Goal: Information Seeking & Learning: Learn about a topic

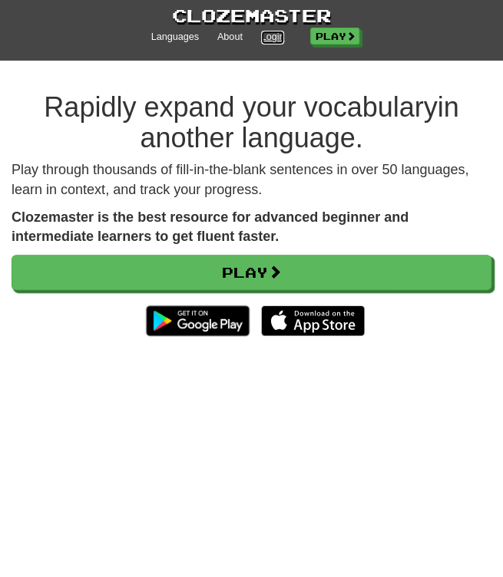
click at [272, 33] on link "Login" at bounding box center [273, 38] width 24 height 14
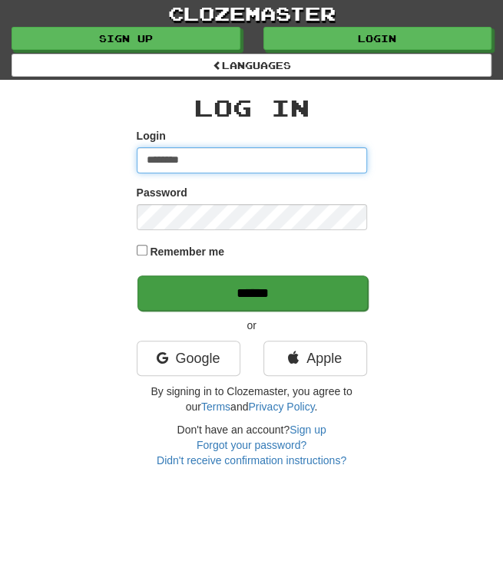
type input "********"
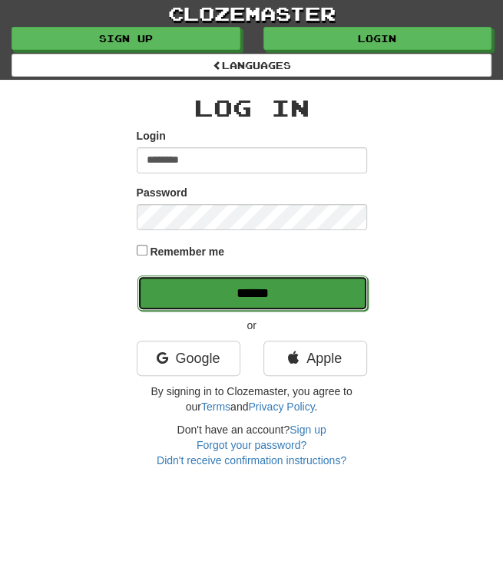
click at [271, 285] on input "******" at bounding box center [252, 293] width 230 height 35
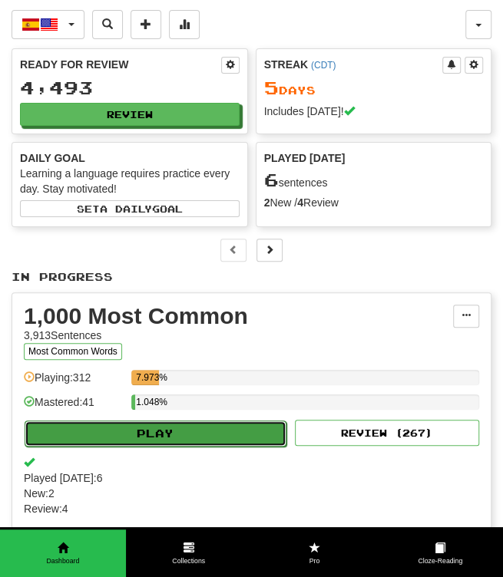
click at [249, 431] on button "Play" at bounding box center [156, 434] width 262 height 26
select select "**"
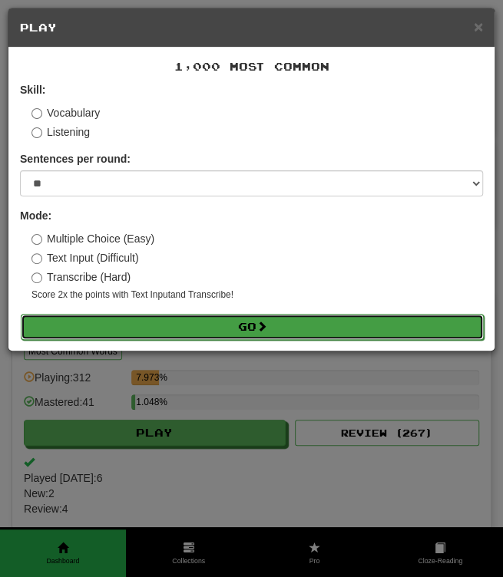
click at [243, 315] on button "Go" at bounding box center [252, 327] width 463 height 26
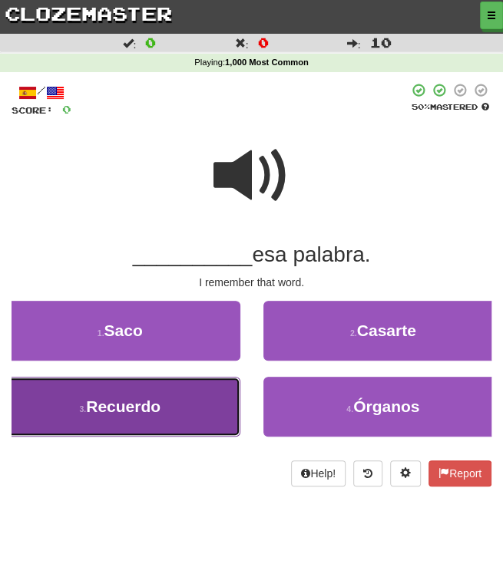
click at [155, 398] on span "Recuerdo" at bounding box center [123, 407] width 74 height 18
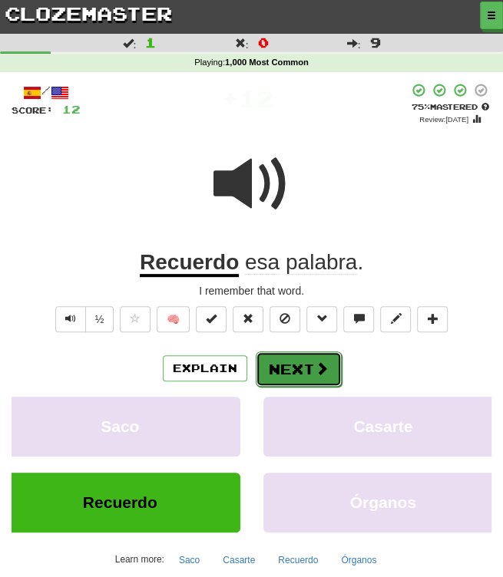
click at [282, 367] on button "Next" at bounding box center [299, 369] width 86 height 35
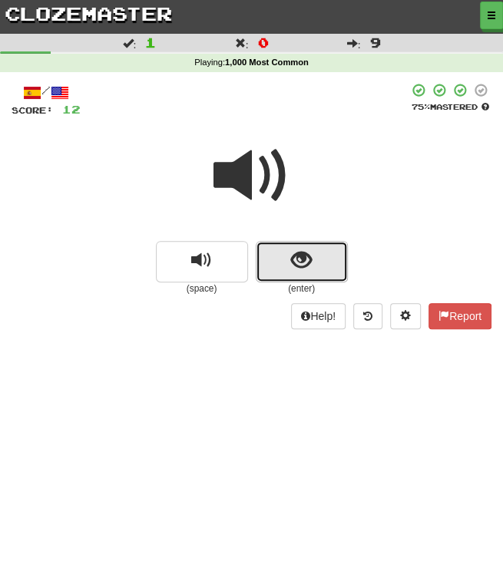
click at [319, 259] on button "show sentence" at bounding box center [302, 261] width 92 height 41
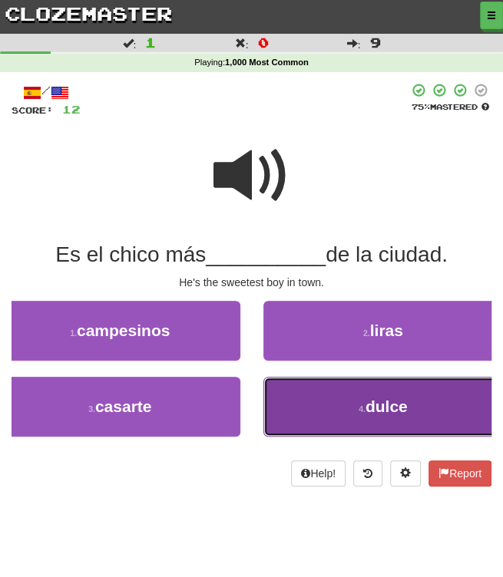
click at [369, 394] on button "4 . dulce" at bounding box center [383, 407] width 240 height 60
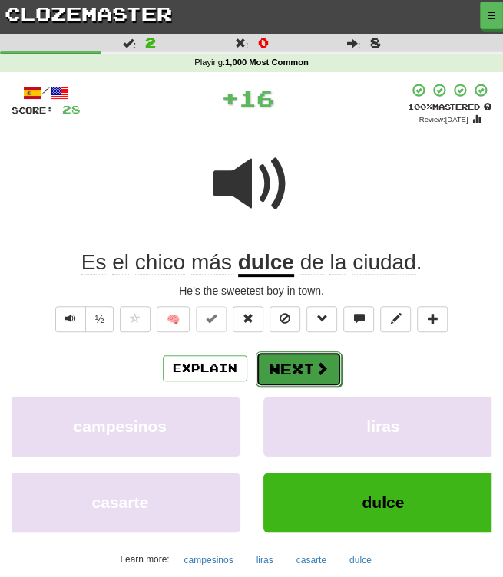
click at [284, 369] on button "Next" at bounding box center [299, 369] width 86 height 35
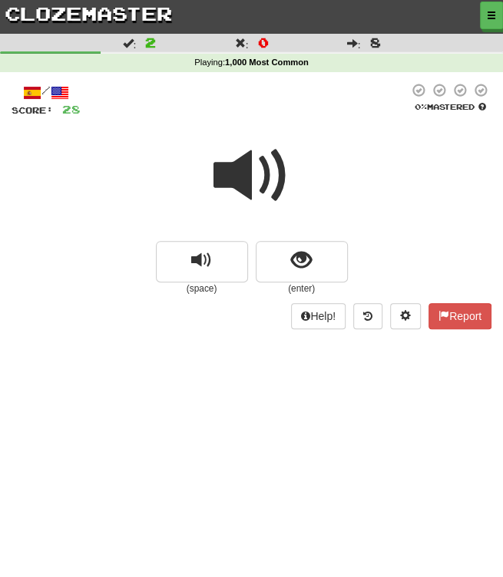
click at [240, 179] on span at bounding box center [251, 175] width 77 height 77
click at [322, 264] on button "show sentence" at bounding box center [302, 261] width 92 height 41
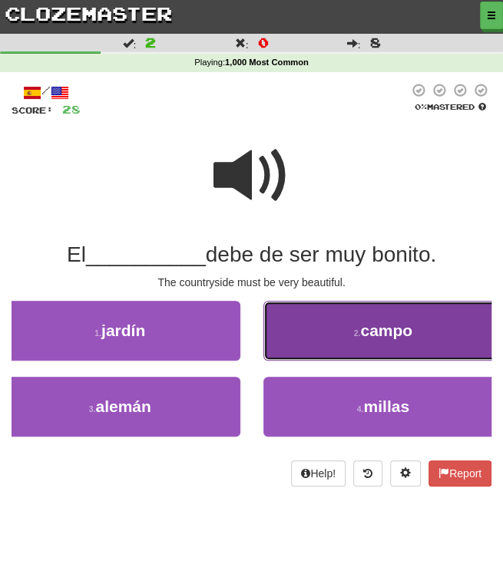
click at [322, 351] on button "2 . campo" at bounding box center [383, 331] width 240 height 60
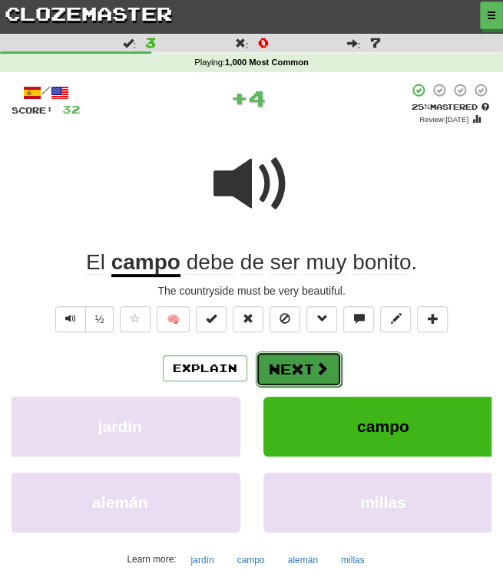
click at [319, 370] on span at bounding box center [322, 369] width 14 height 14
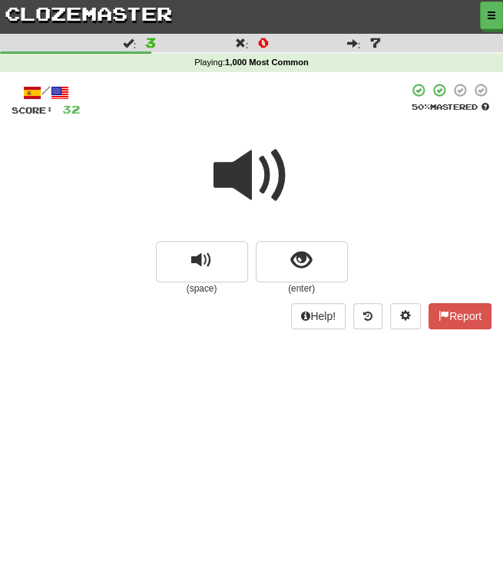
click at [260, 196] on span at bounding box center [251, 175] width 77 height 77
click at [256, 192] on span at bounding box center [251, 175] width 77 height 77
click at [282, 279] on button "show sentence" at bounding box center [302, 261] width 92 height 41
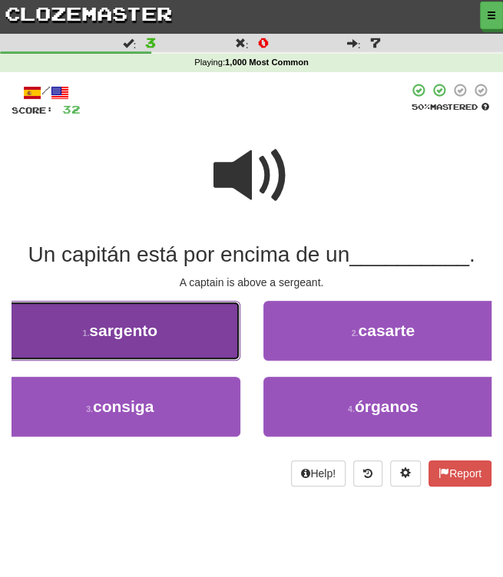
click at [201, 321] on button "1 . sargento" at bounding box center [120, 331] width 240 height 60
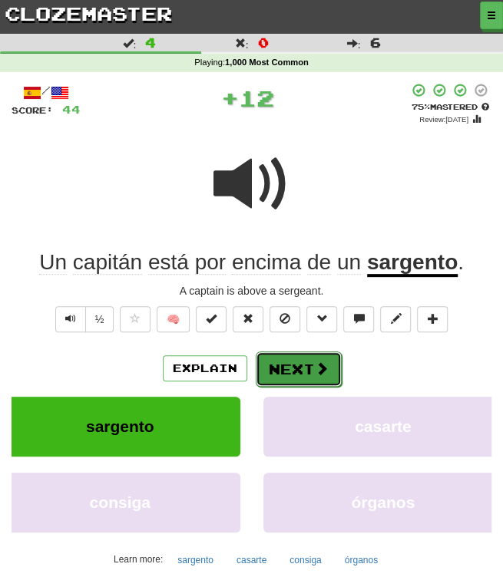
click at [311, 380] on button "Next" at bounding box center [299, 369] width 86 height 35
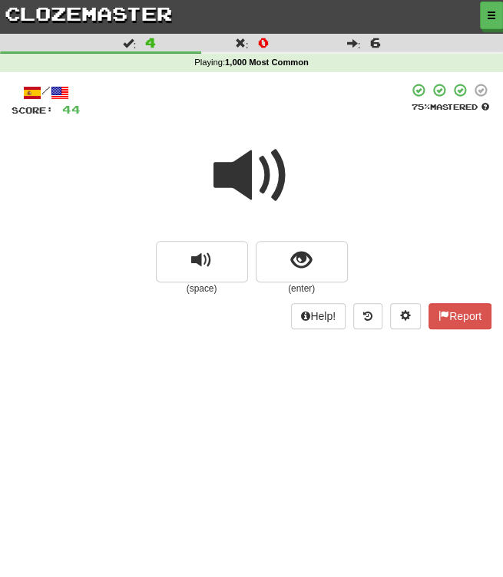
click at [260, 164] on span at bounding box center [251, 175] width 77 height 77
click at [289, 253] on button "show sentence" at bounding box center [302, 261] width 92 height 41
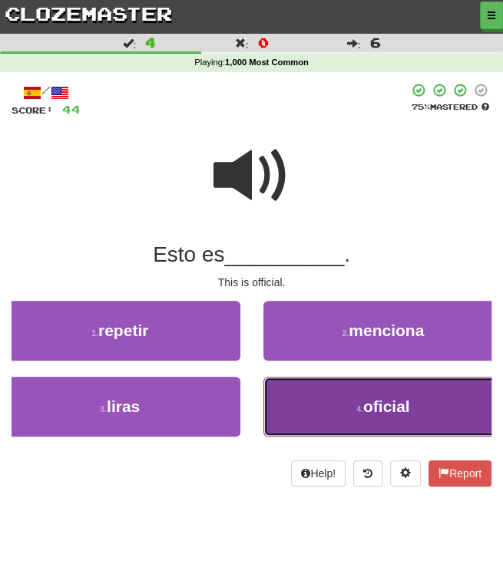
click at [297, 416] on button "4 . oficial" at bounding box center [383, 407] width 240 height 60
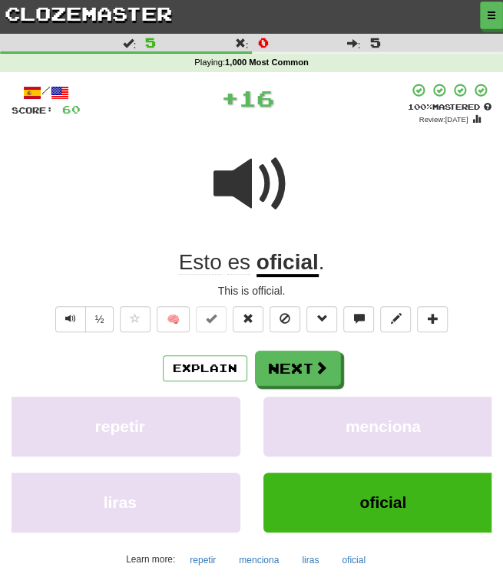
click at [284, 387] on div "Explain Next repetir menciona liras oficial Learn more: repetir menciona liras …" at bounding box center [252, 461] width 480 height 221
click at [292, 368] on button "Next" at bounding box center [299, 369] width 86 height 35
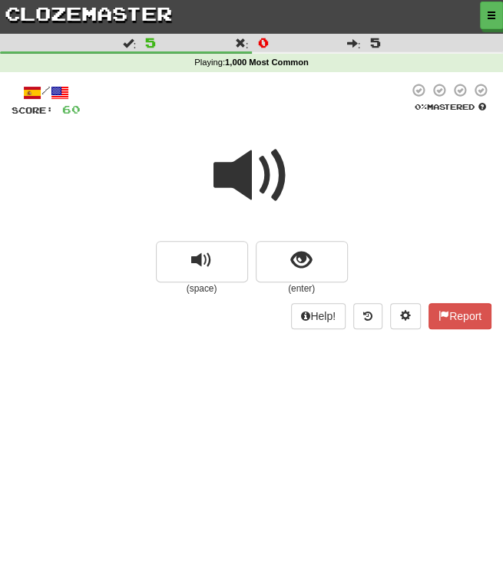
click at [256, 182] on span at bounding box center [251, 175] width 77 height 77
click at [253, 195] on span at bounding box center [251, 175] width 77 height 77
click at [303, 270] on span "show sentence" at bounding box center [301, 260] width 21 height 21
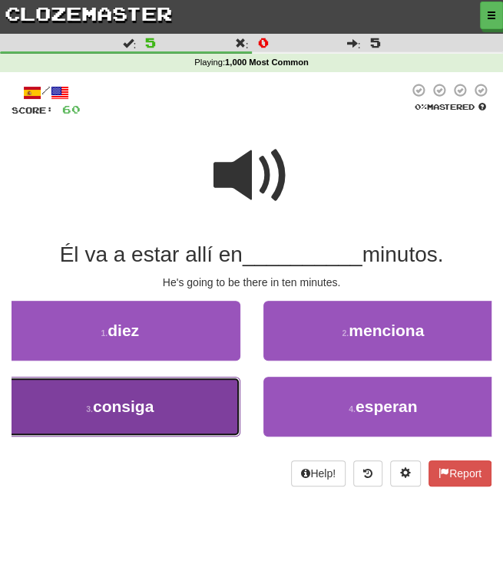
click at [150, 418] on button "3 . consiga" at bounding box center [120, 407] width 240 height 60
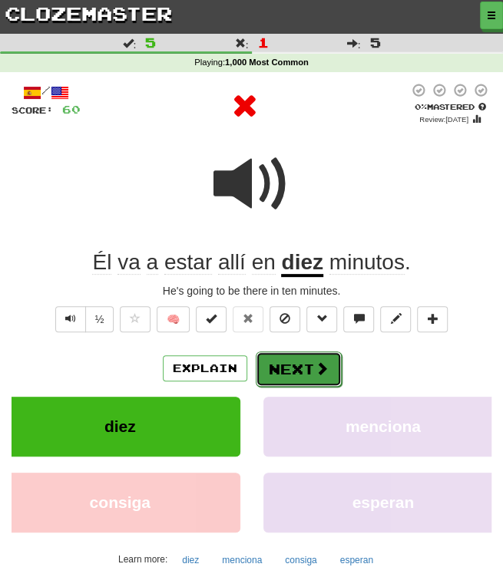
click at [317, 365] on span at bounding box center [322, 369] width 14 height 14
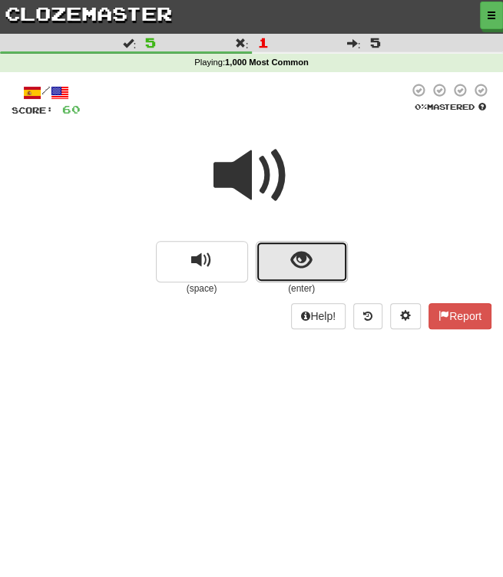
click at [319, 276] on button "show sentence" at bounding box center [302, 261] width 92 height 41
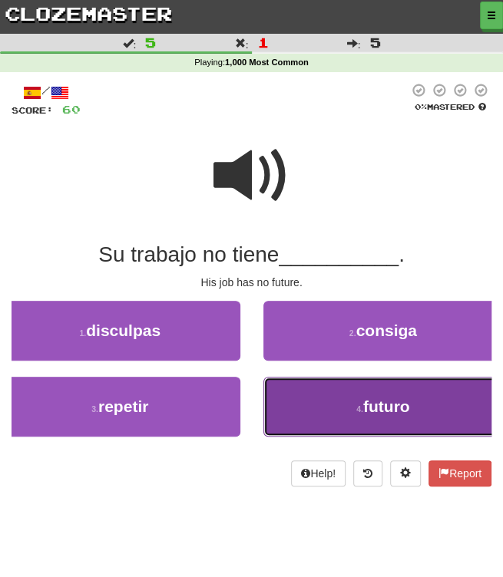
click at [338, 408] on button "4 . futuro" at bounding box center [383, 407] width 240 height 60
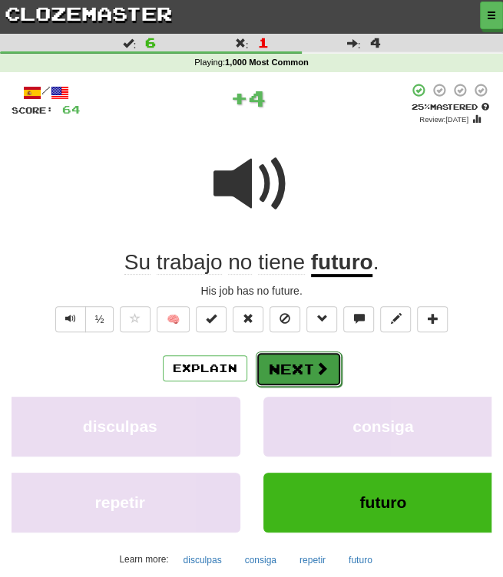
click at [316, 354] on button "Next" at bounding box center [299, 369] width 86 height 35
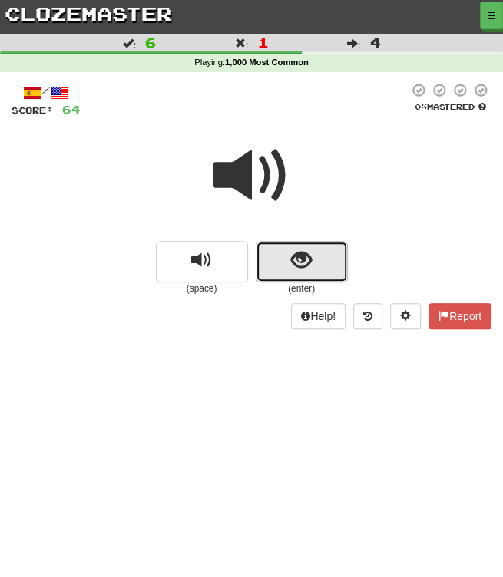
click at [325, 259] on button "show sentence" at bounding box center [302, 261] width 92 height 41
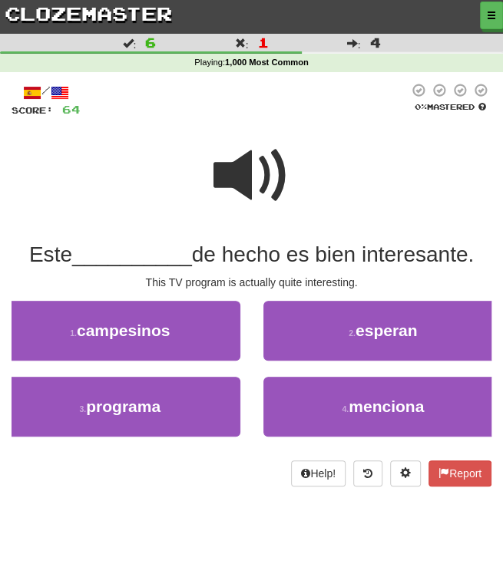
click at [251, 172] on span at bounding box center [251, 175] width 77 height 77
click at [229, 174] on span at bounding box center [251, 175] width 77 height 77
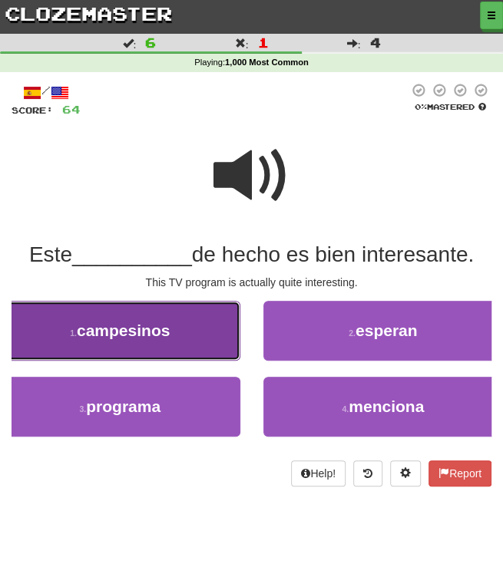
click at [171, 317] on button "1 . campesinos" at bounding box center [120, 331] width 240 height 60
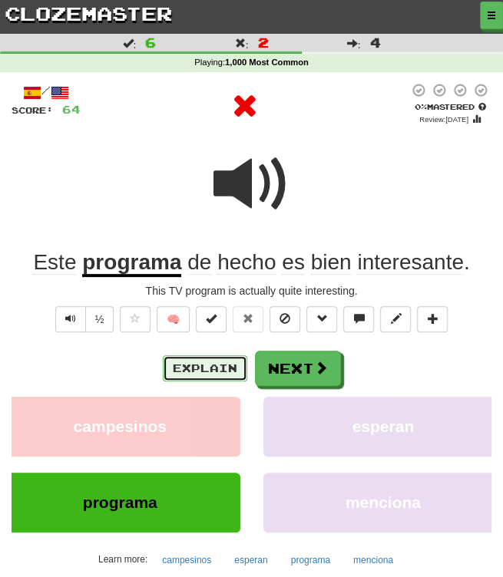
click at [211, 368] on button "Explain" at bounding box center [205, 368] width 84 height 26
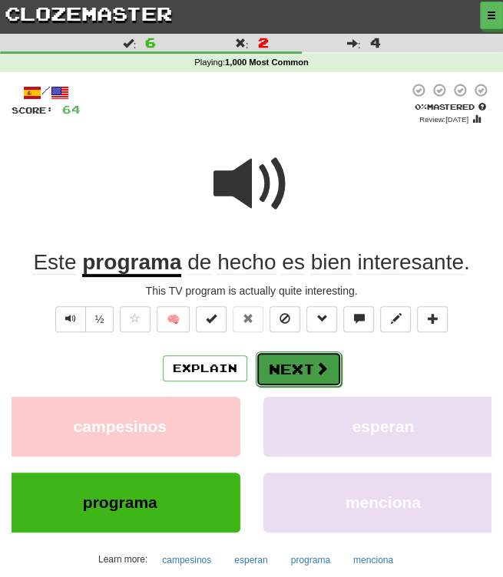
click at [309, 375] on button "Next" at bounding box center [299, 369] width 86 height 35
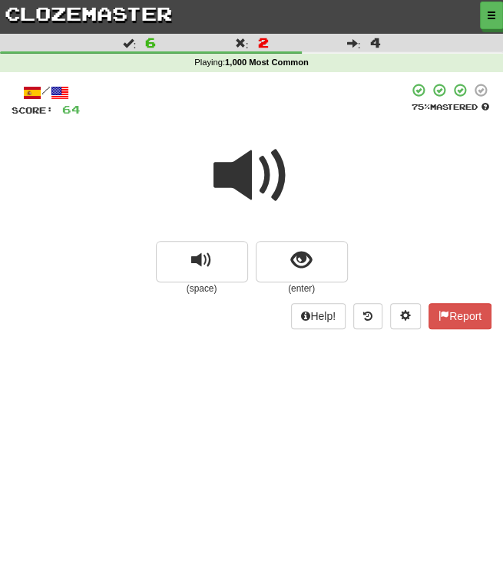
click at [237, 144] on span at bounding box center [251, 175] width 77 height 77
click at [239, 141] on span at bounding box center [251, 175] width 77 height 77
click at [292, 258] on span "show sentence" at bounding box center [301, 260] width 21 height 21
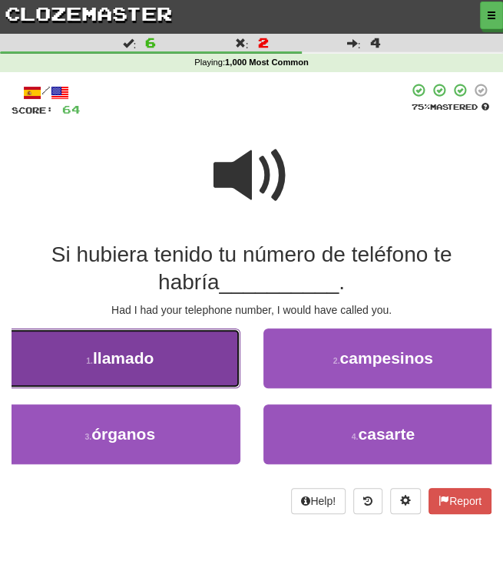
click at [198, 368] on button "1 . llamado" at bounding box center [120, 359] width 240 height 60
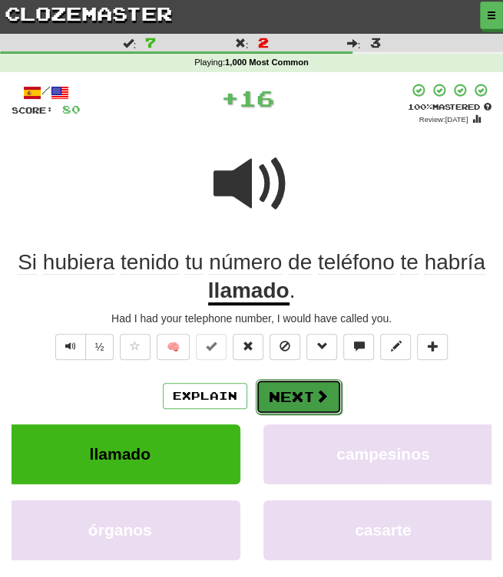
click at [329, 394] on button "Next" at bounding box center [299, 396] width 86 height 35
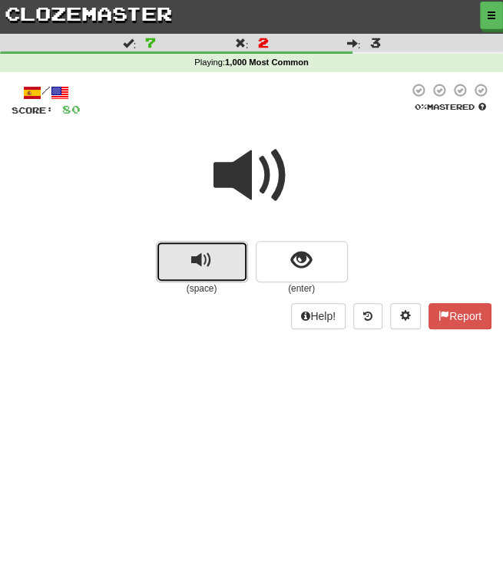
click at [214, 262] on button "replay audio" at bounding box center [202, 261] width 92 height 41
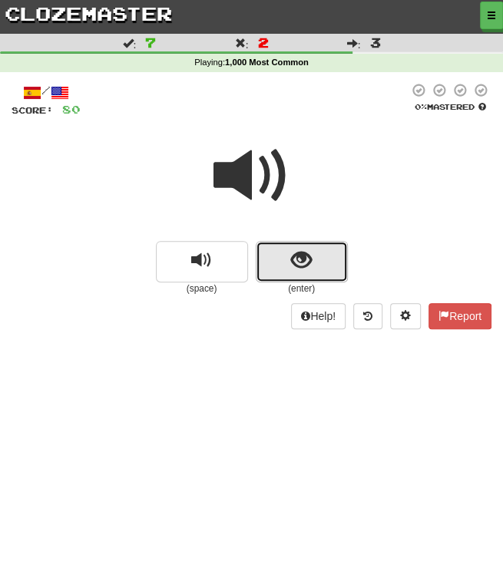
click at [305, 256] on span "show sentence" at bounding box center [301, 260] width 21 height 21
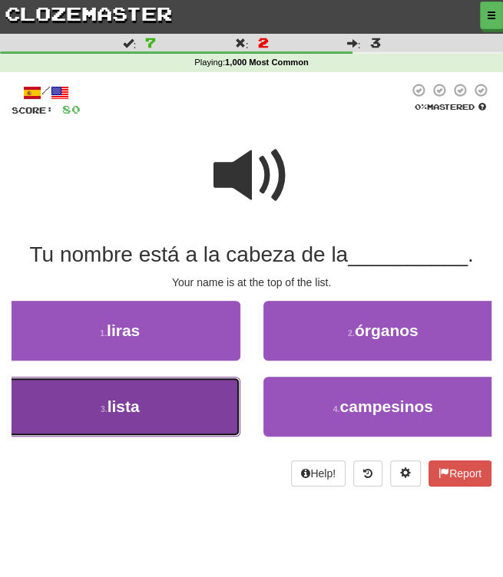
click at [193, 398] on button "3 . lista" at bounding box center [120, 407] width 240 height 60
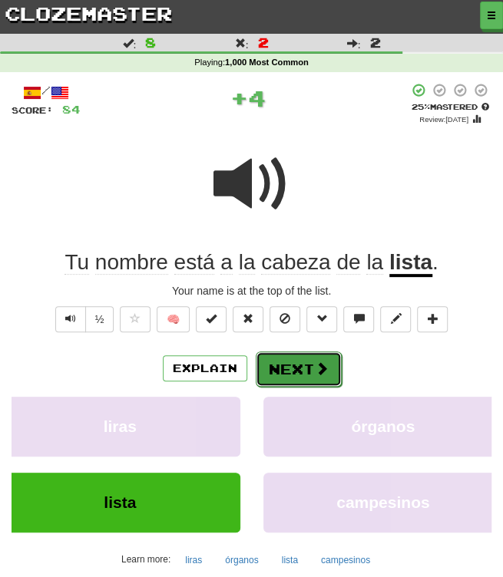
click at [325, 368] on span at bounding box center [322, 369] width 14 height 14
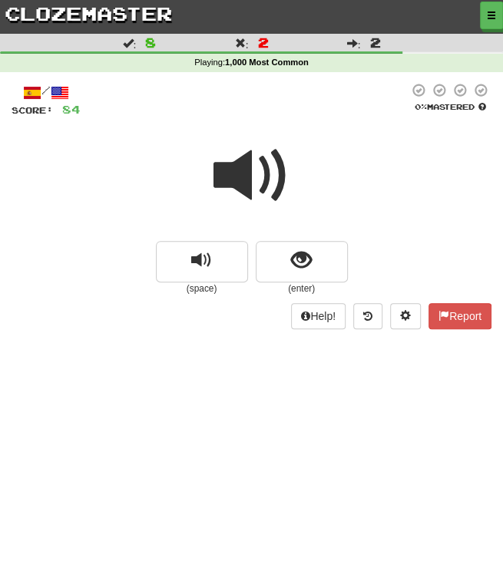
click at [244, 187] on span at bounding box center [251, 175] width 77 height 77
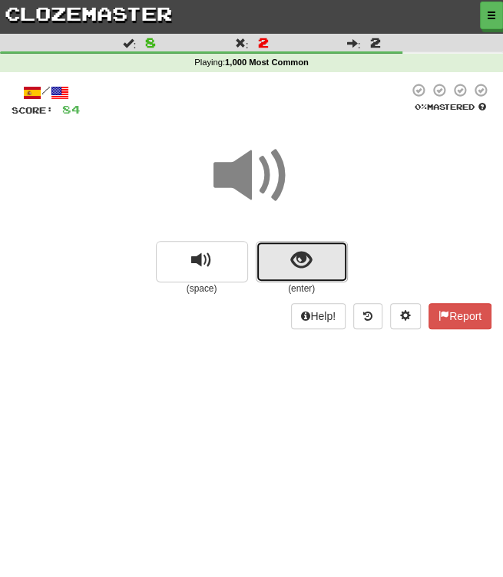
click at [301, 258] on span "show sentence" at bounding box center [301, 260] width 21 height 21
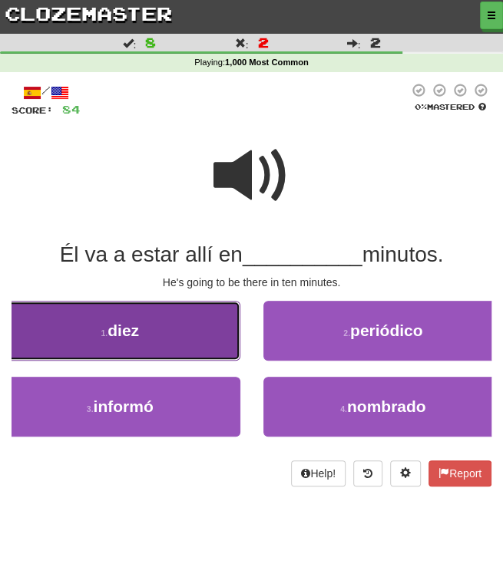
click at [208, 302] on button "1 . diez" at bounding box center [120, 331] width 240 height 60
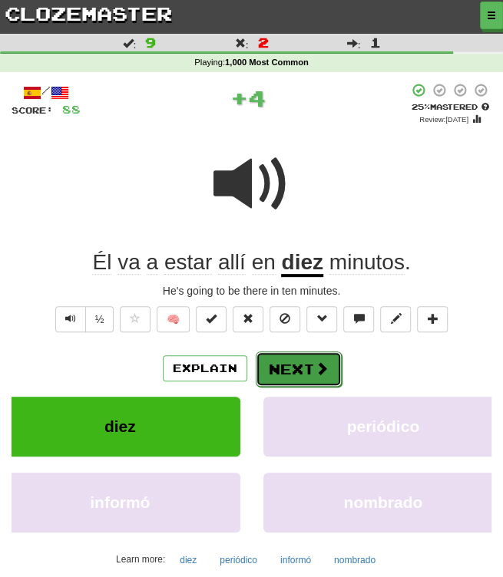
click at [310, 355] on button "Next" at bounding box center [299, 369] width 86 height 35
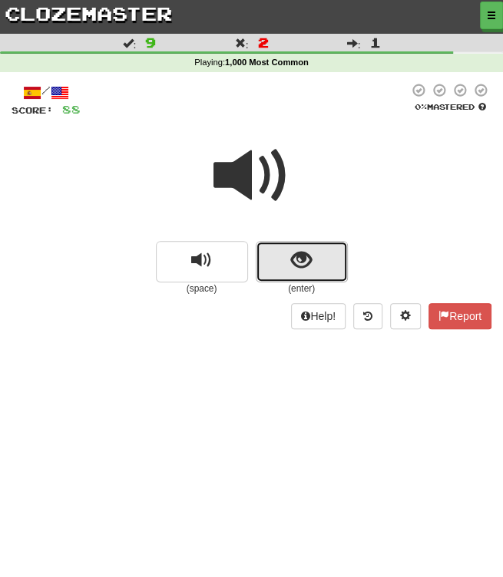
click at [312, 268] on button "show sentence" at bounding box center [302, 261] width 92 height 41
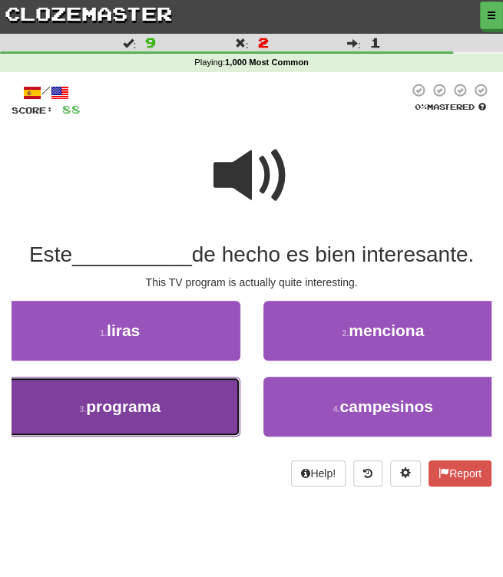
click at [200, 401] on button "3 . programa" at bounding box center [120, 407] width 240 height 60
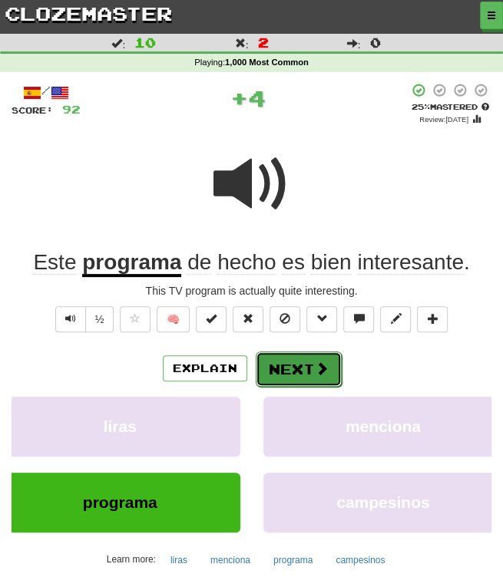
click at [327, 362] on button "Next" at bounding box center [299, 369] width 86 height 35
